Goal: Information Seeking & Learning: Understand process/instructions

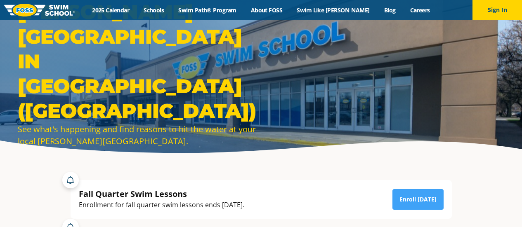
click at [496, 14] on button "Sign In" at bounding box center [496, 10] width 49 height 20
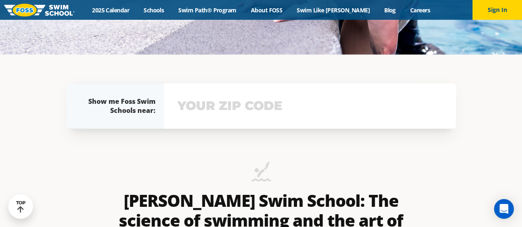
scroll to position [82, 0]
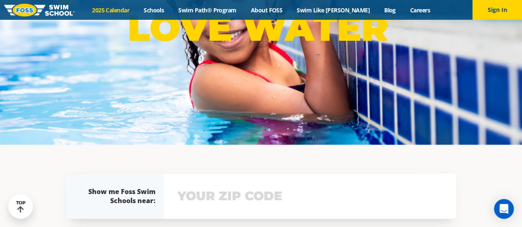
click at [136, 10] on link "2025 Calendar" at bounding box center [111, 10] width 52 height 8
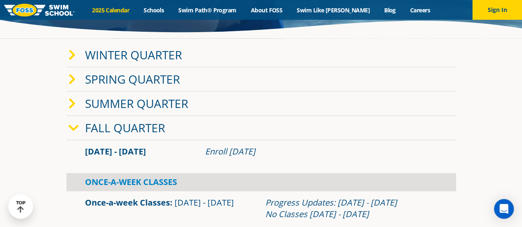
scroll to position [82, 0]
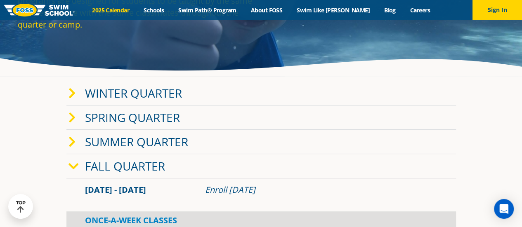
click at [234, 191] on div "Enroll July 29, 2025" at bounding box center [321, 190] width 232 height 12
drag, startPoint x: 114, startPoint y: 188, endPoint x: 124, endPoint y: 190, distance: 9.6
click at [115, 188] on span "Sep 2 - Dec 22" at bounding box center [115, 189] width 61 height 11
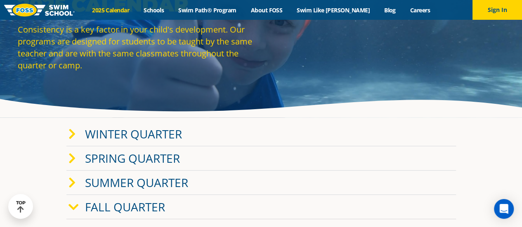
scroll to position [0, 0]
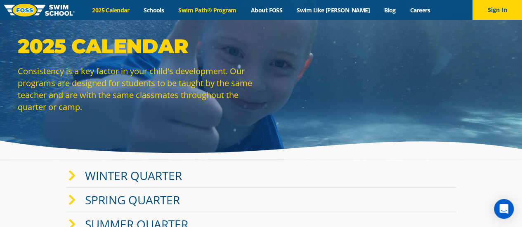
click at [223, 11] on link "Swim Path® Program" at bounding box center [207, 10] width 72 height 8
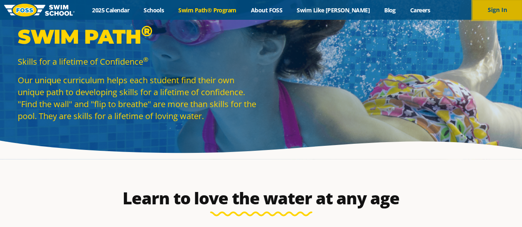
click at [504, 8] on button "Sign In" at bounding box center [496, 10] width 49 height 20
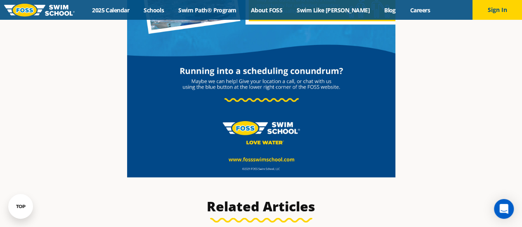
scroll to position [660, 0]
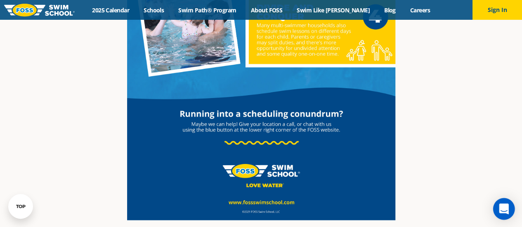
click at [502, 211] on icon "Open Intercom Messenger" at bounding box center [502, 209] width 9 height 11
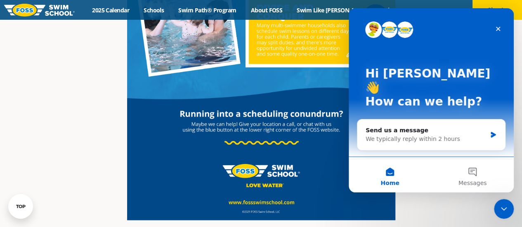
scroll to position [0, 0]
click at [467, 182] on span "Messages" at bounding box center [472, 183] width 28 height 6
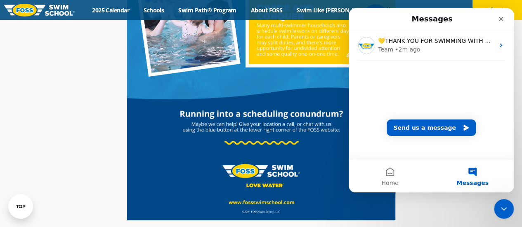
click at [501, 18] on icon "Close" at bounding box center [500, 19] width 7 height 7
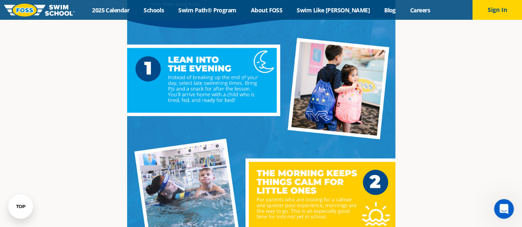
scroll to position [165, 0]
